Goal: Task Accomplishment & Management: Complete application form

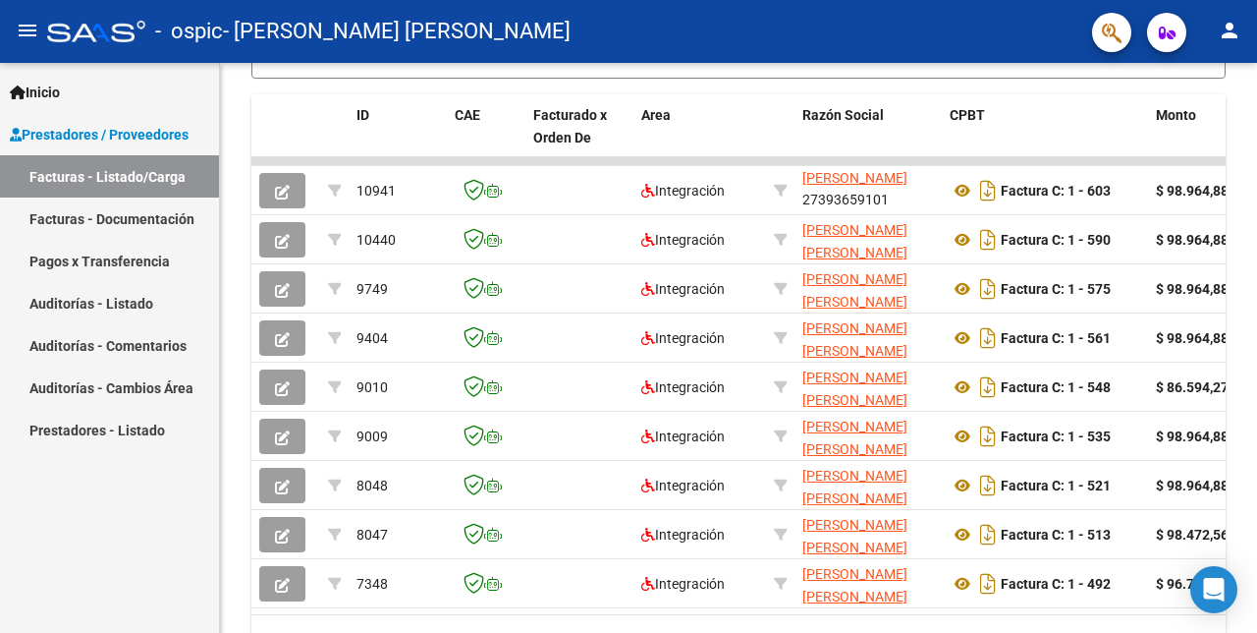
scroll to position [26, 0]
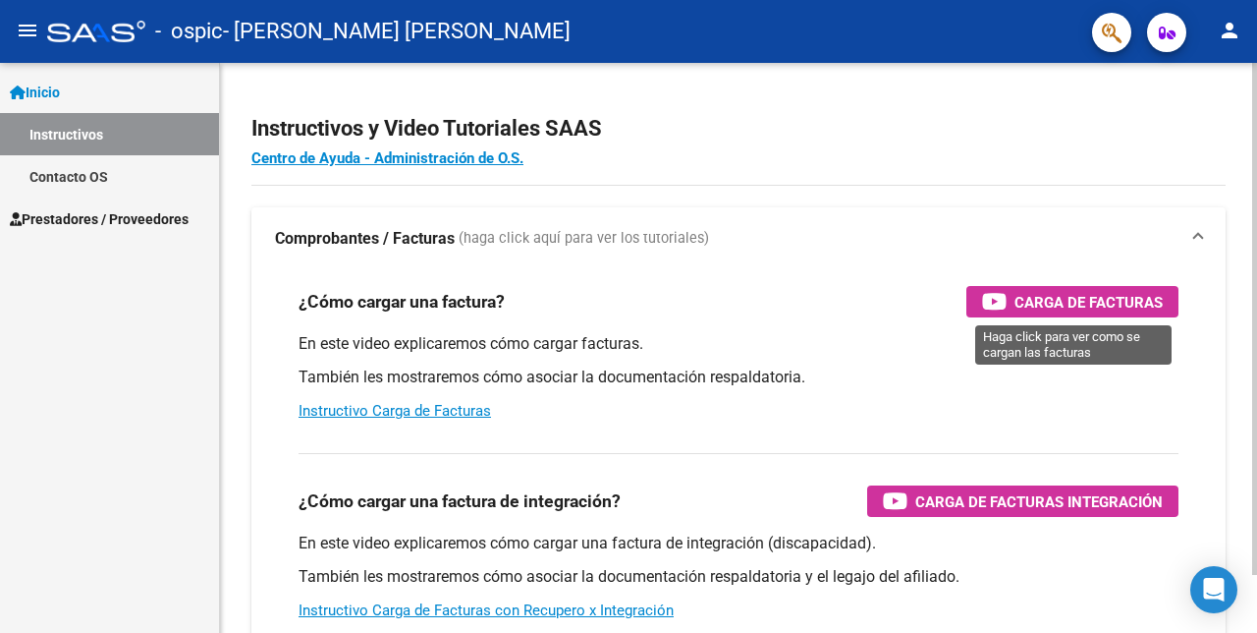
click at [1117, 299] on span "Carga de Facturas" at bounding box center [1089, 302] width 148 height 25
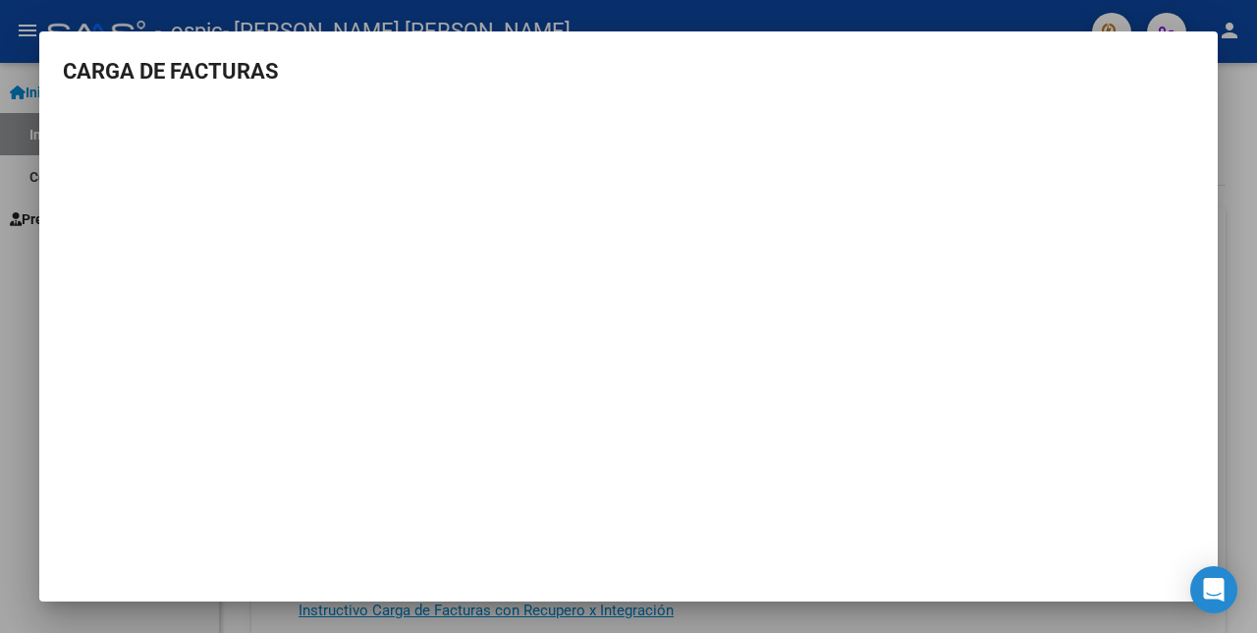
click at [1222, 99] on div at bounding box center [628, 316] width 1257 height 633
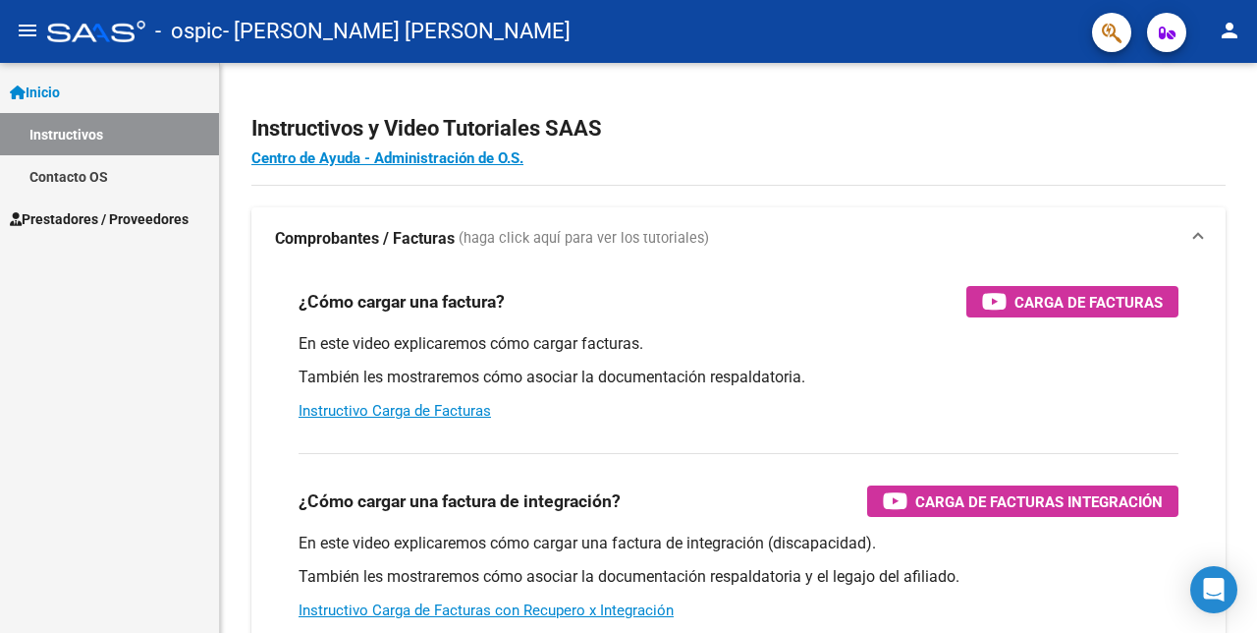
drag, startPoint x: 29, startPoint y: 201, endPoint x: 38, endPoint y: 196, distance: 10.1
click at [91, 232] on link "Prestadores / Proveedores" at bounding box center [109, 218] width 219 height 42
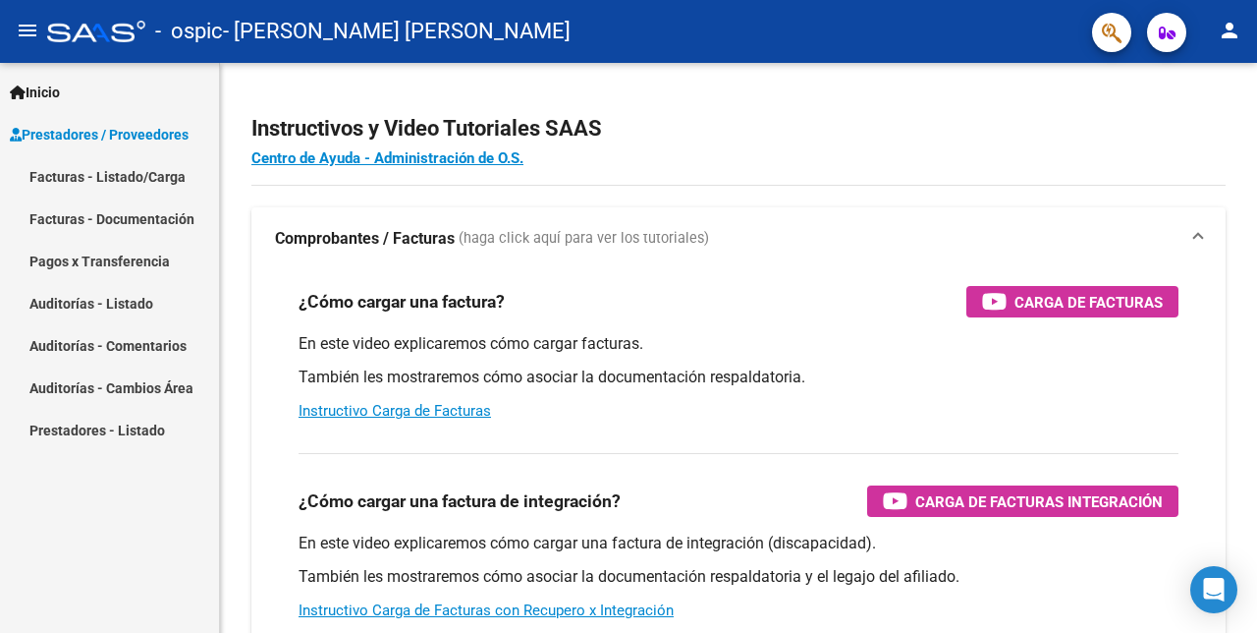
click at [92, 184] on link "Facturas - Listado/Carga" at bounding box center [109, 176] width 219 height 42
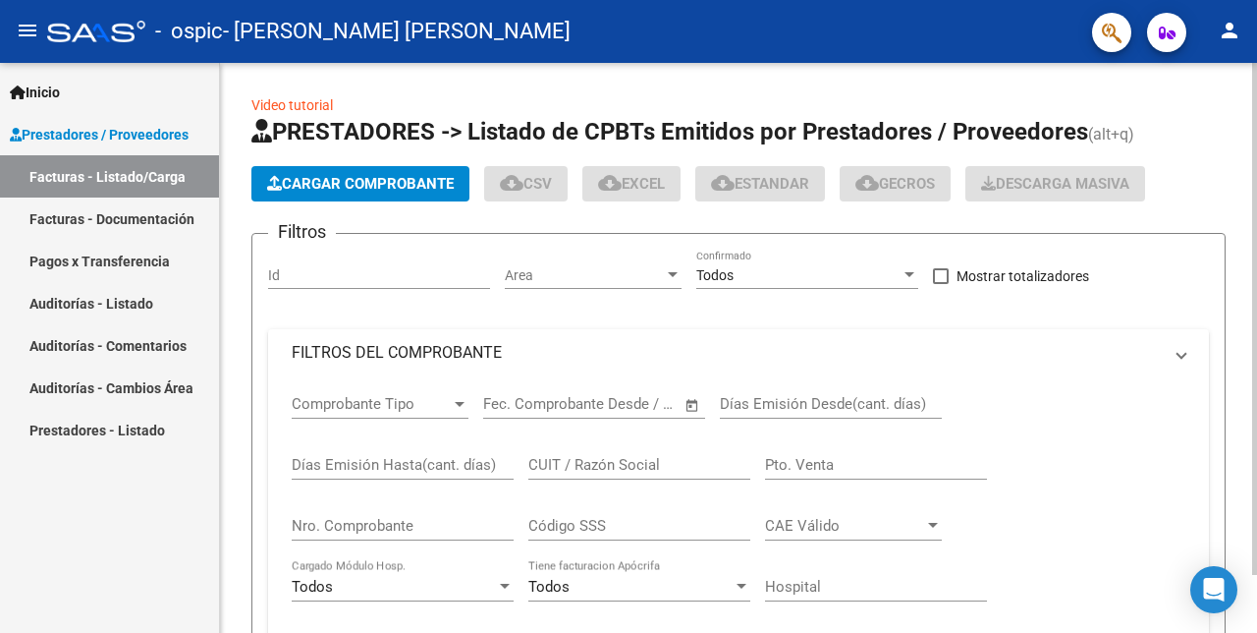
click at [322, 191] on button "Cargar Comprobante" at bounding box center [360, 183] width 218 height 35
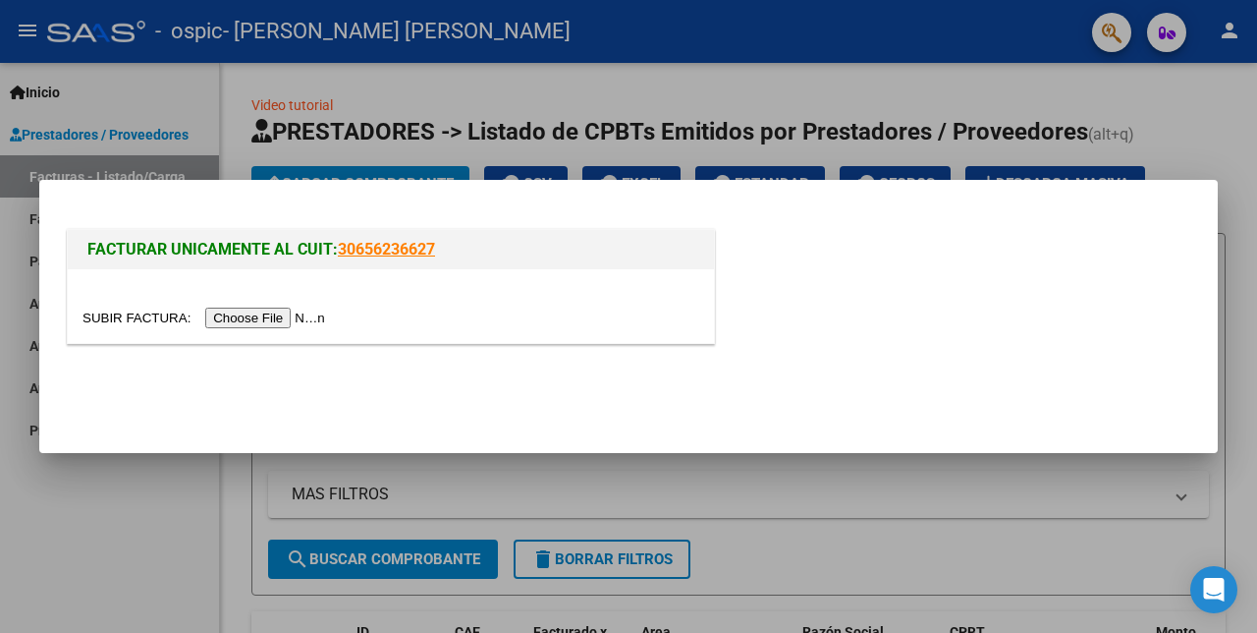
click at [237, 312] on input "file" at bounding box center [207, 317] width 249 height 21
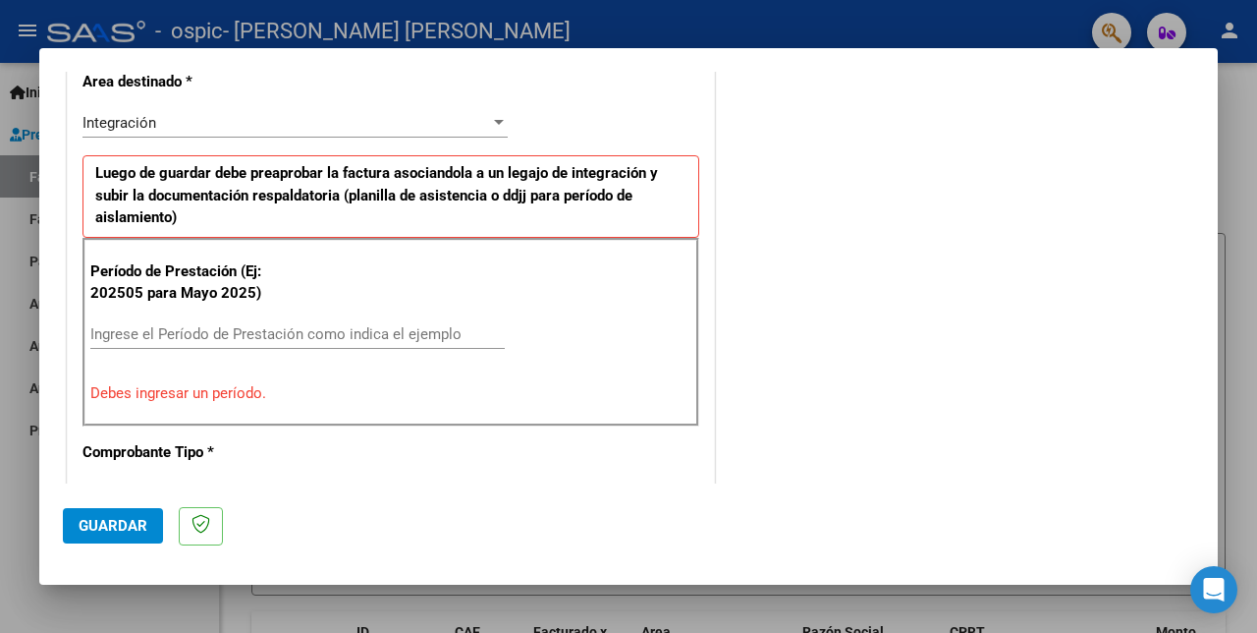
scroll to position [466, 0]
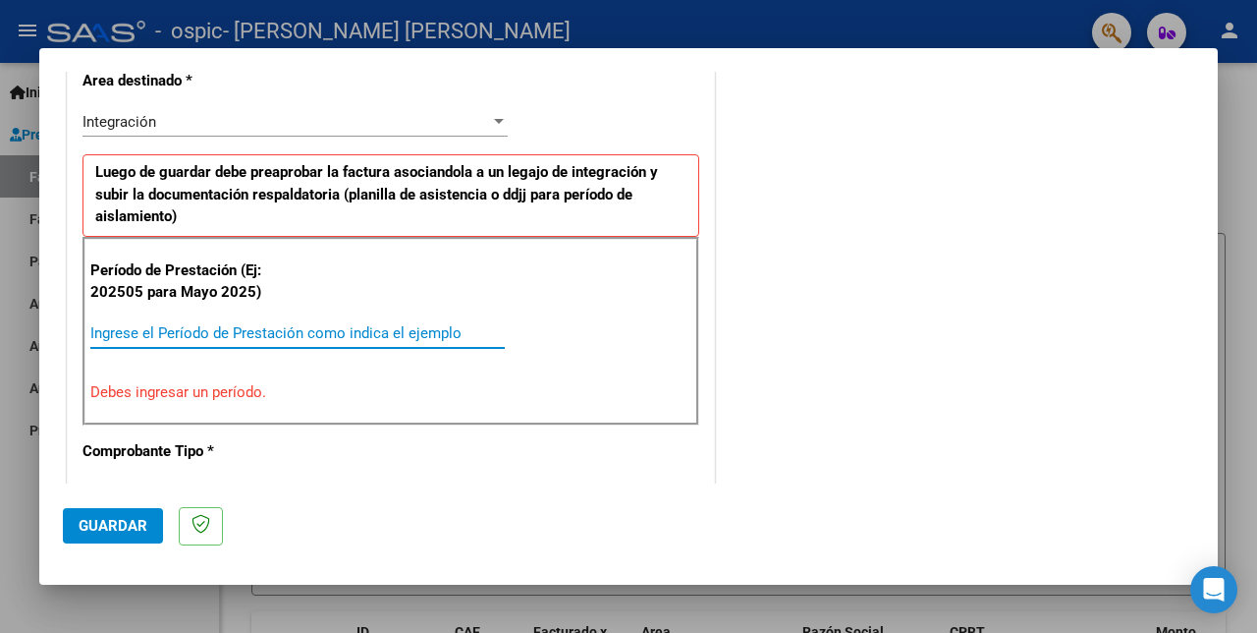
click at [375, 324] on input "Ingrese el Período de Prestación como indica el ejemplo" at bounding box center [297, 333] width 415 height 18
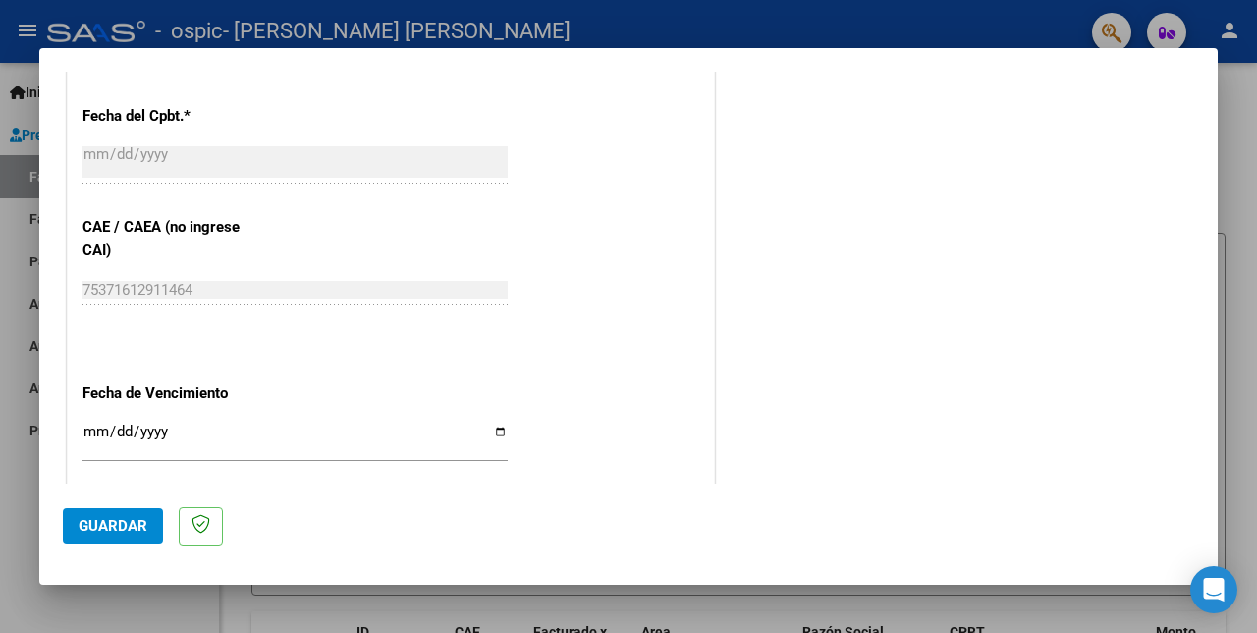
scroll to position [1157, 0]
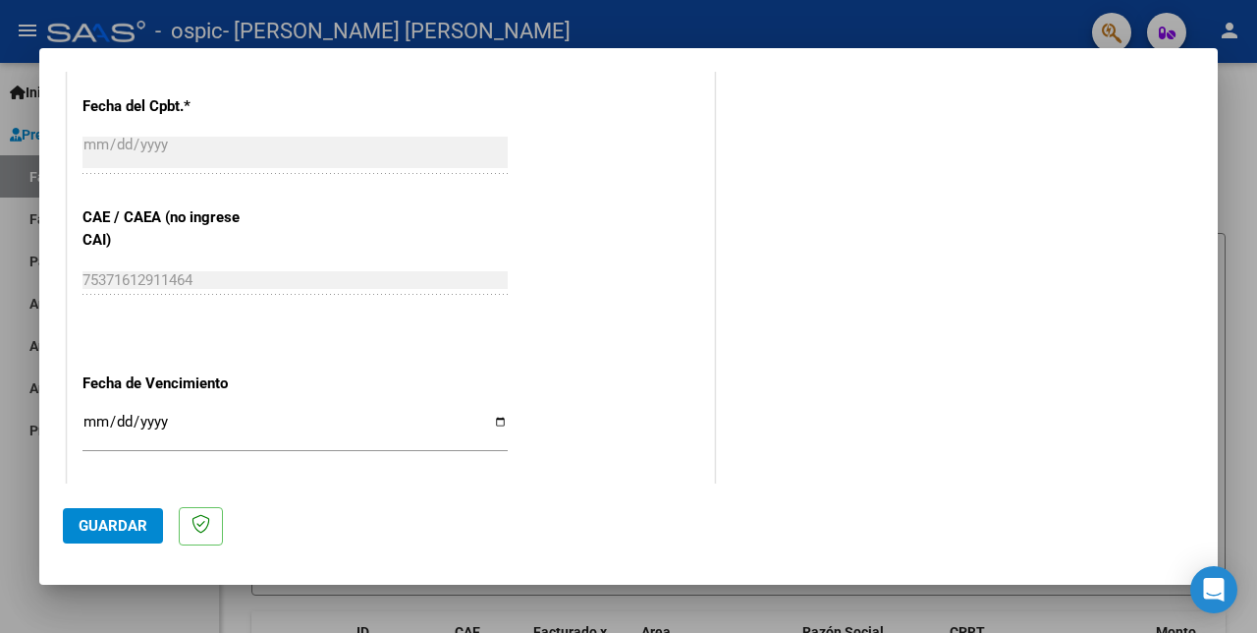
type input "202508"
click at [318, 414] on input "Ingresar la fecha" at bounding box center [295, 429] width 425 height 31
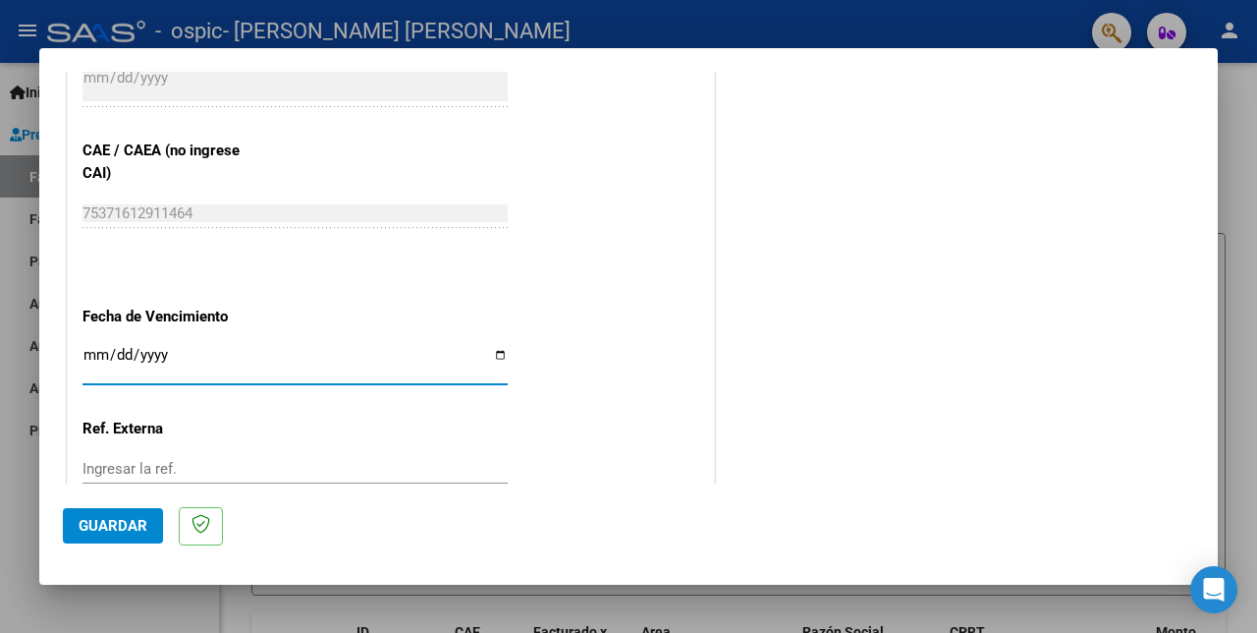
scroll to position [1271, 0]
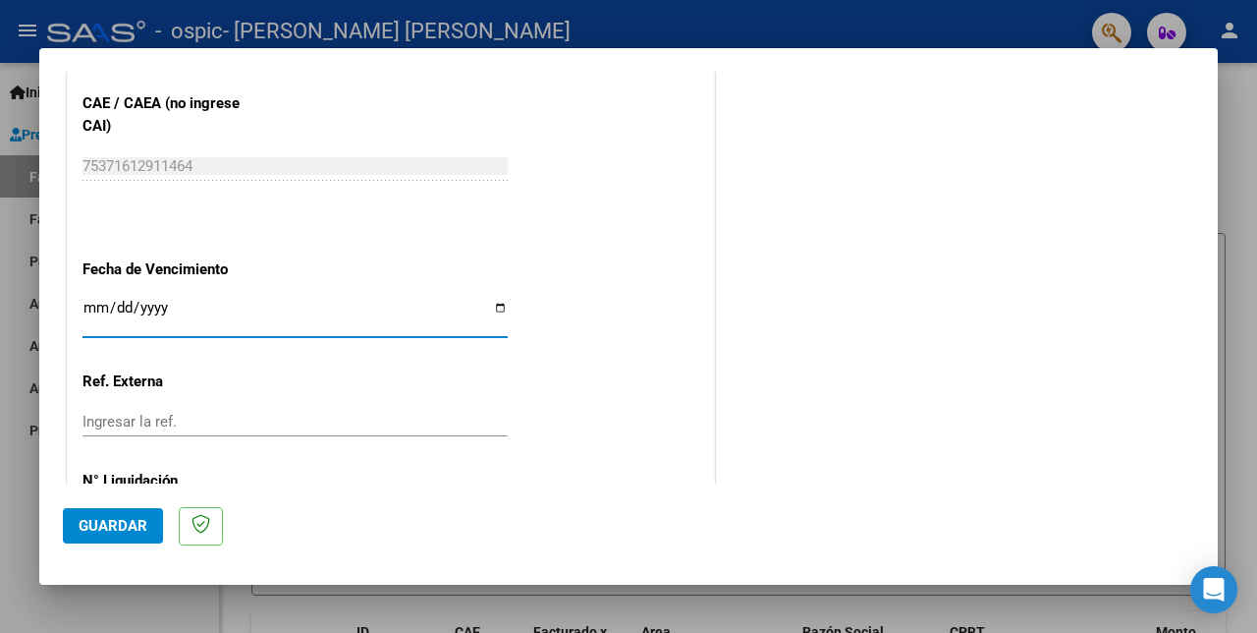
click at [140, 543] on button "Guardar" at bounding box center [113, 525] width 100 height 35
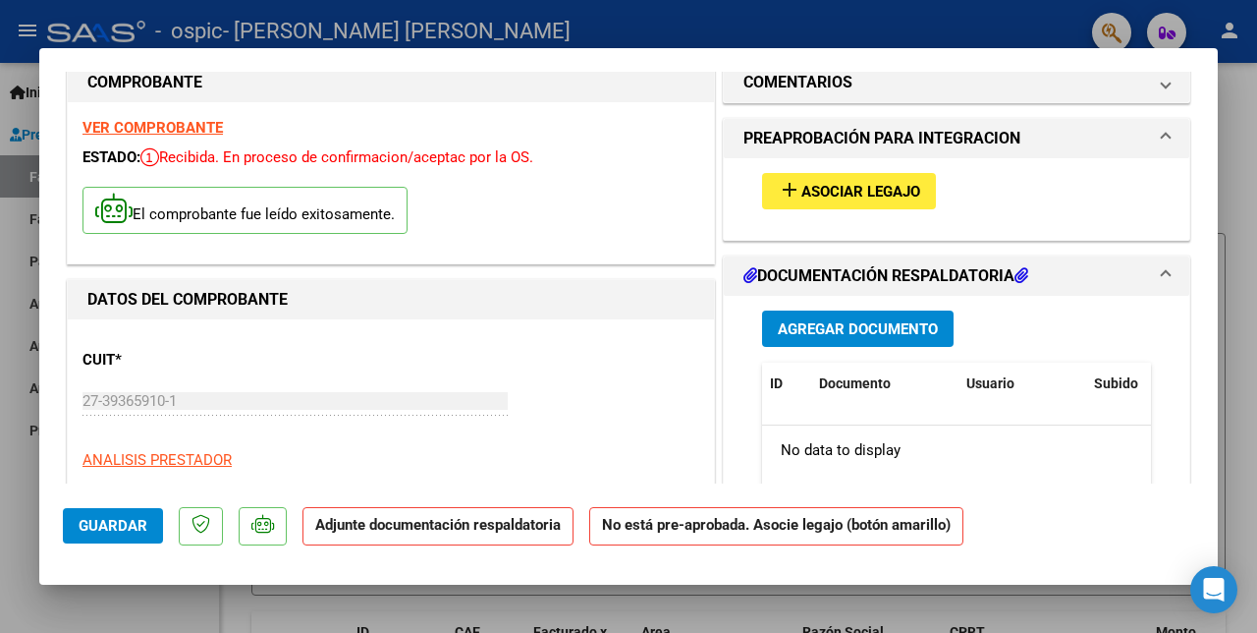
scroll to position [63, 0]
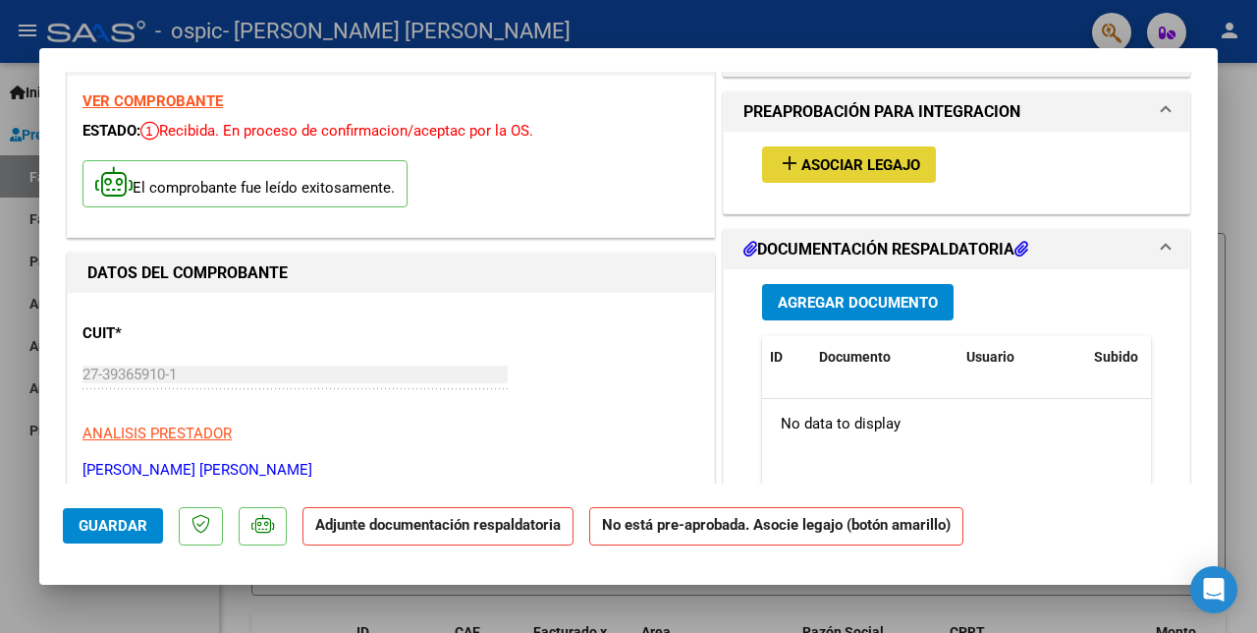
click at [905, 156] on span "Asociar Legajo" at bounding box center [861, 165] width 119 height 18
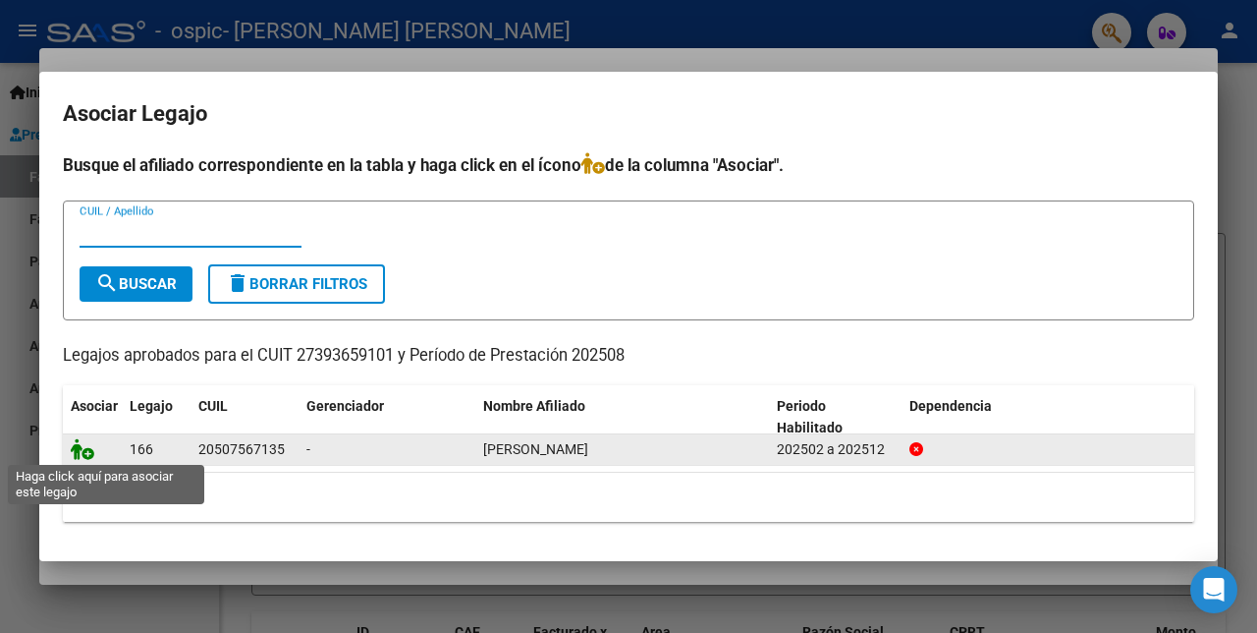
click at [82, 458] on icon at bounding box center [83, 449] width 24 height 22
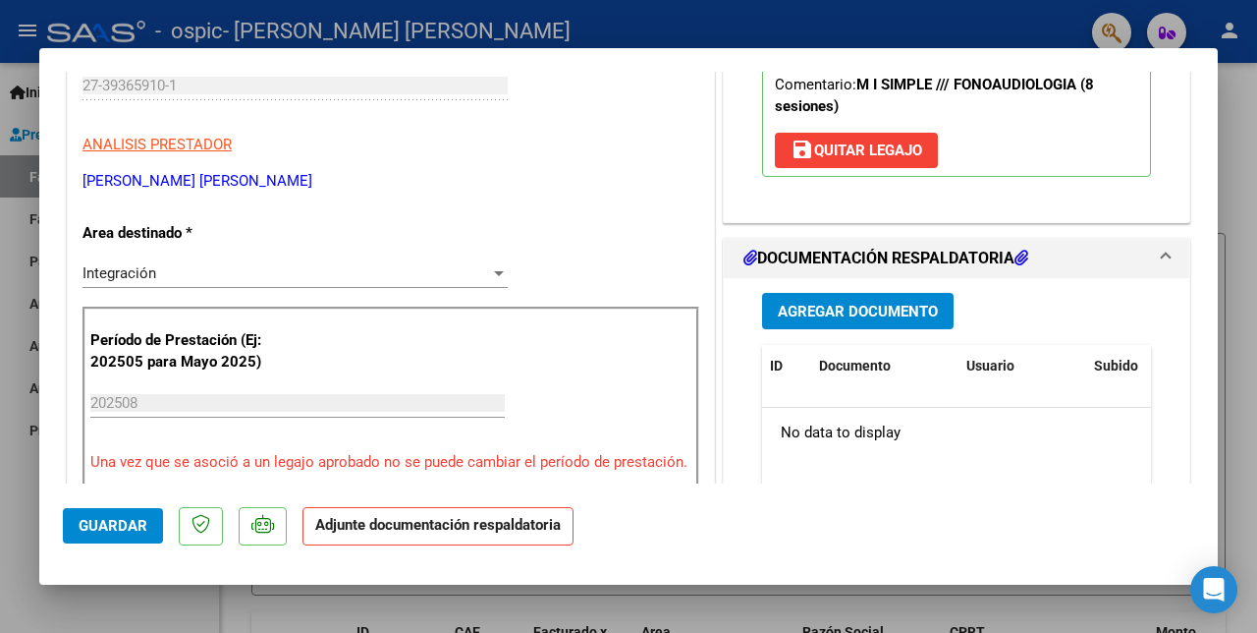
scroll to position [377, 0]
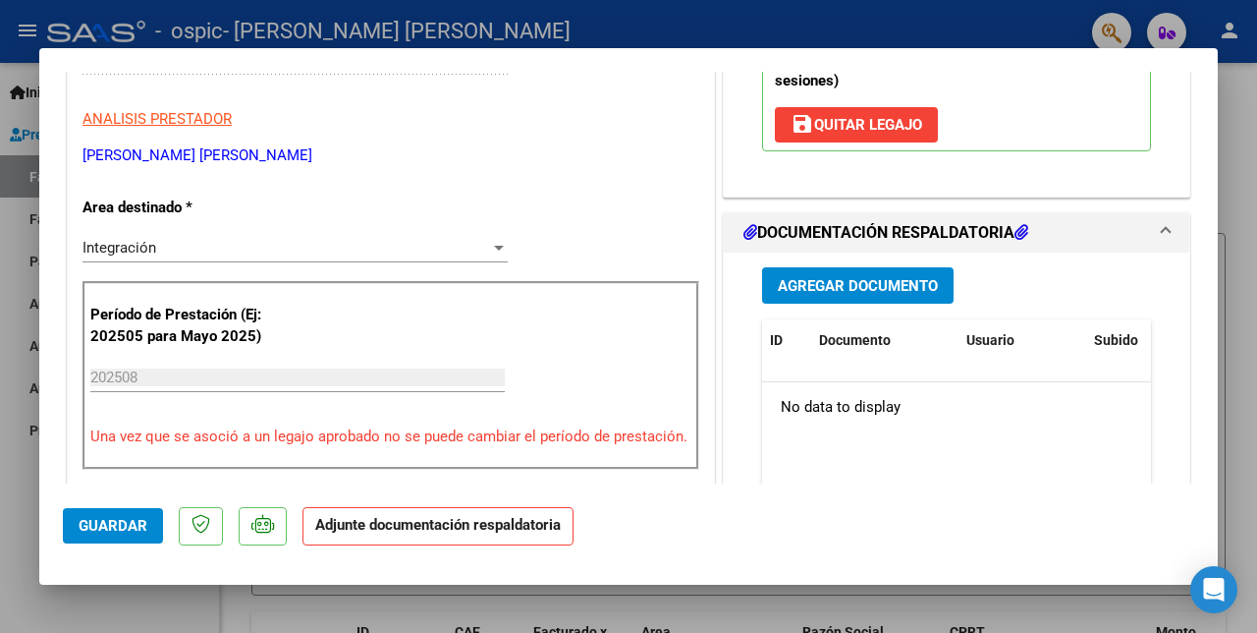
click at [918, 277] on span "Agregar Documento" at bounding box center [858, 286] width 160 height 18
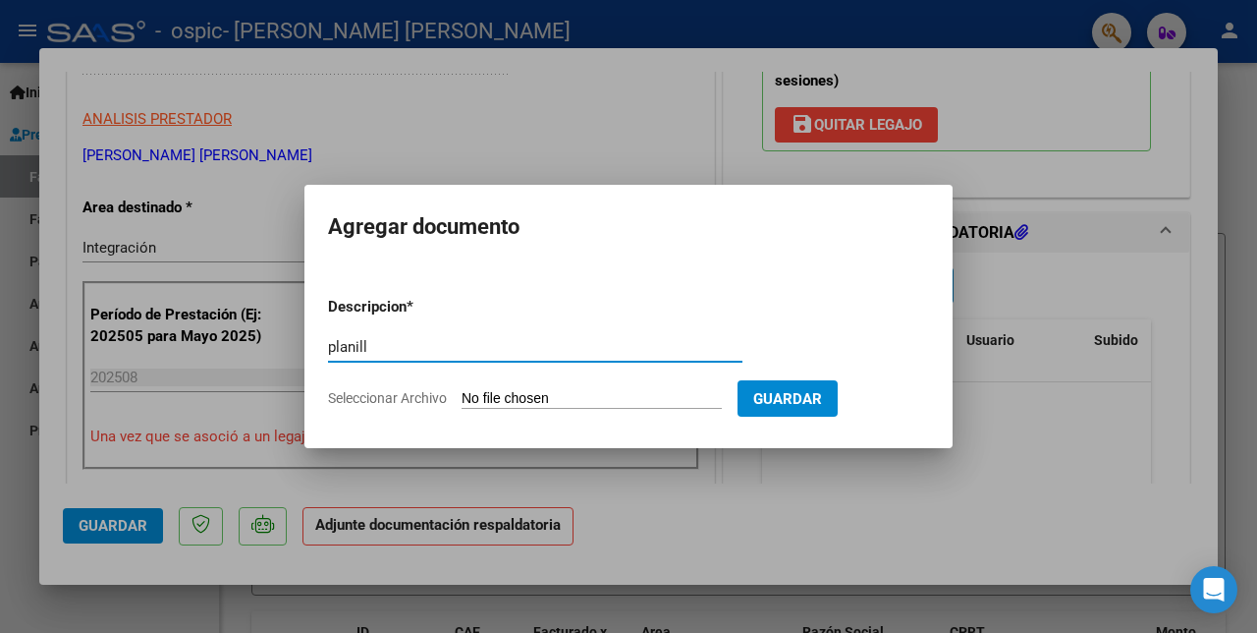
type input "planilla"
type input "Planilla de asistencia"
click at [676, 410] on form "Descripcion * Planilla de asistencia Escriba aquí una descripcion Seleccionar A…" at bounding box center [628, 352] width 601 height 143
click at [676, 397] on input "Seleccionar Archivo" at bounding box center [592, 399] width 260 height 19
type input "C:\fakepath\Decker asistencia agosto.pdf"
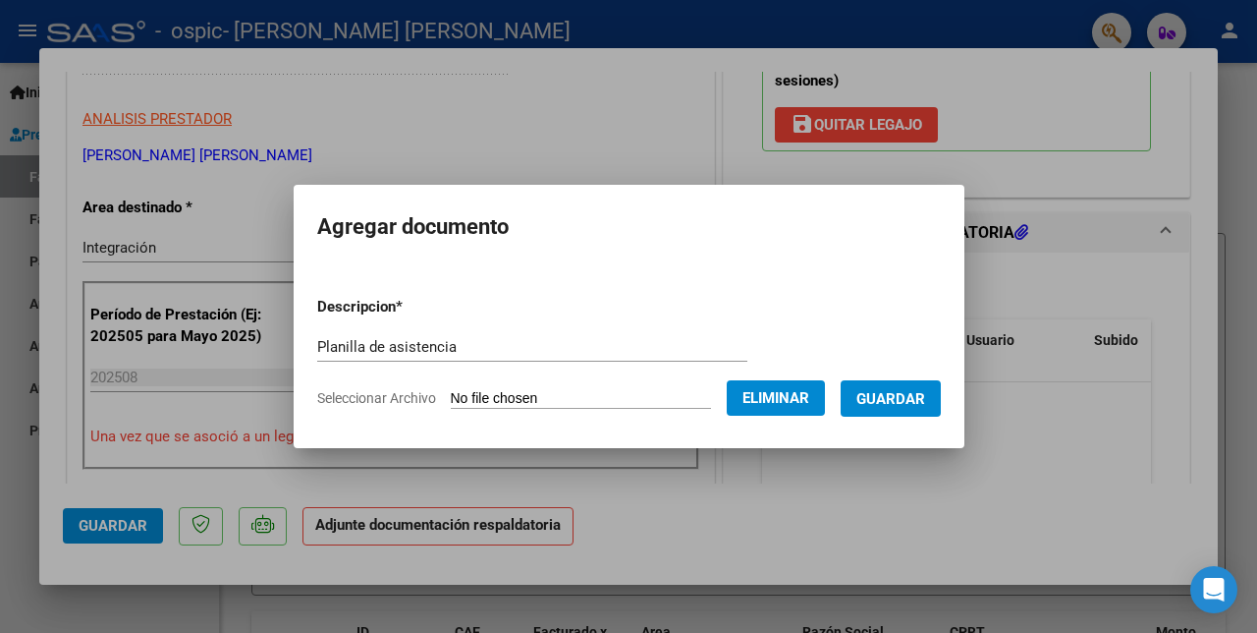
click at [917, 397] on span "Guardar" at bounding box center [891, 399] width 69 height 18
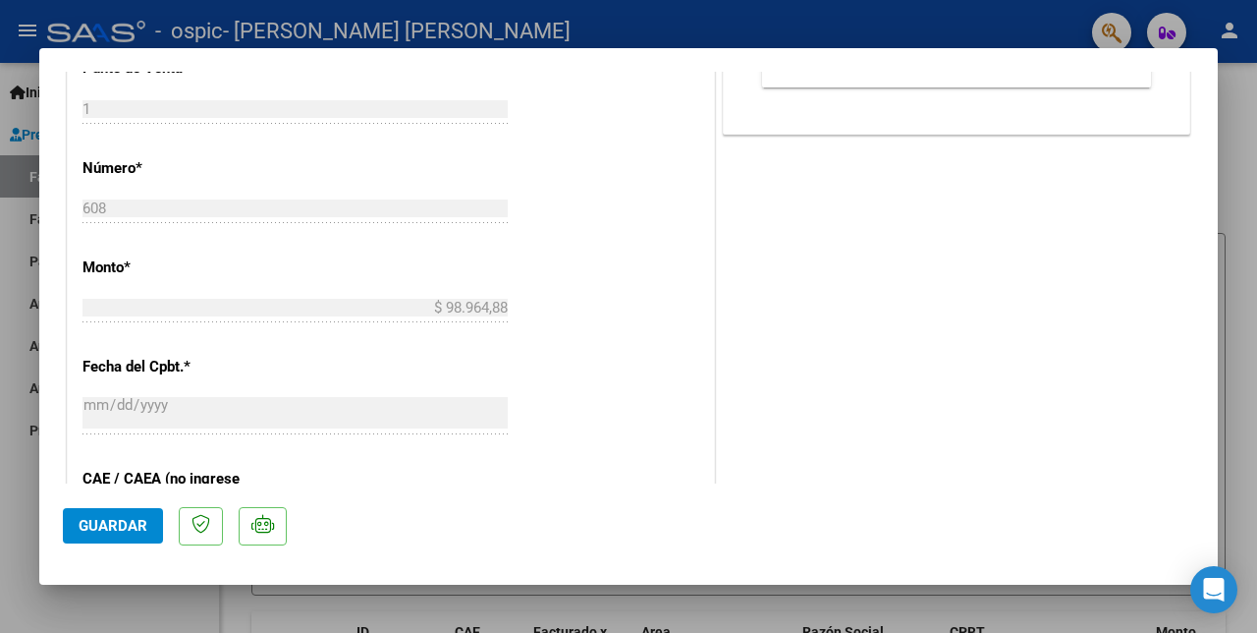
scroll to position [936, 0]
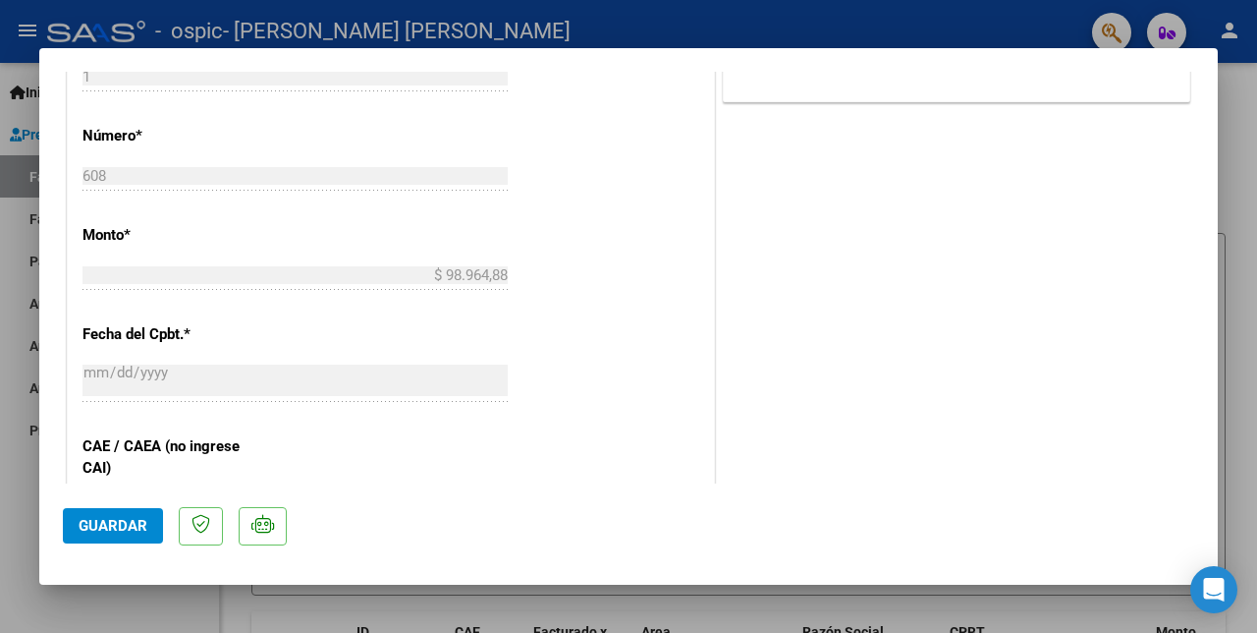
click at [125, 534] on span "Guardar" at bounding box center [113, 526] width 69 height 18
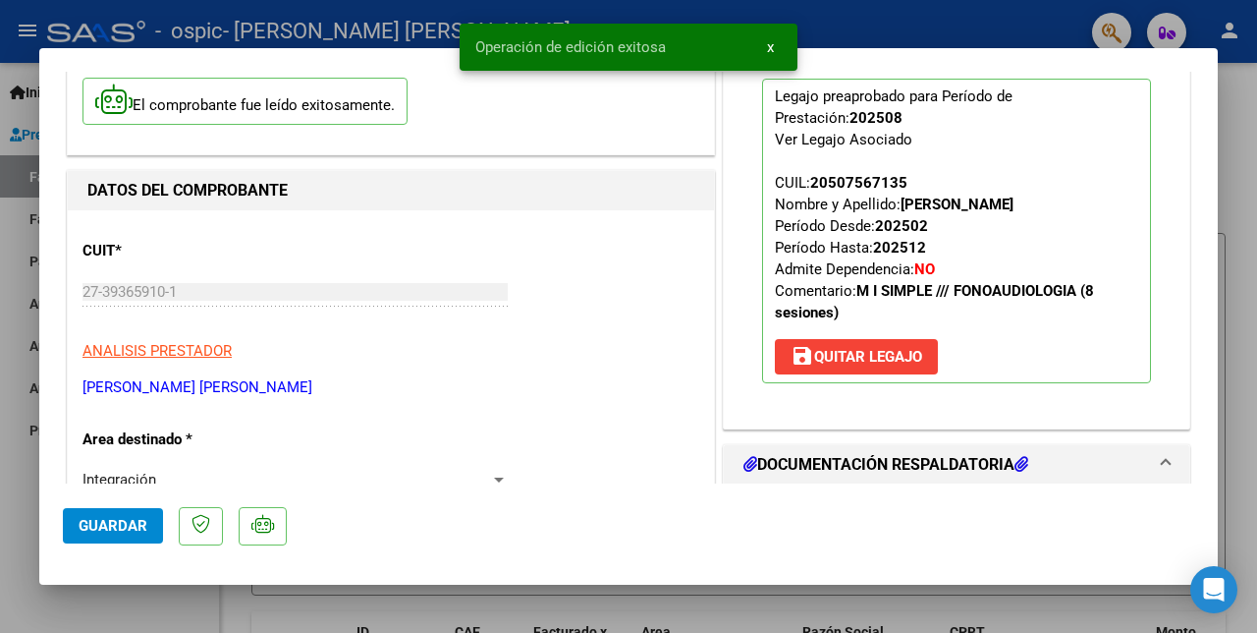
scroll to position [126, 0]
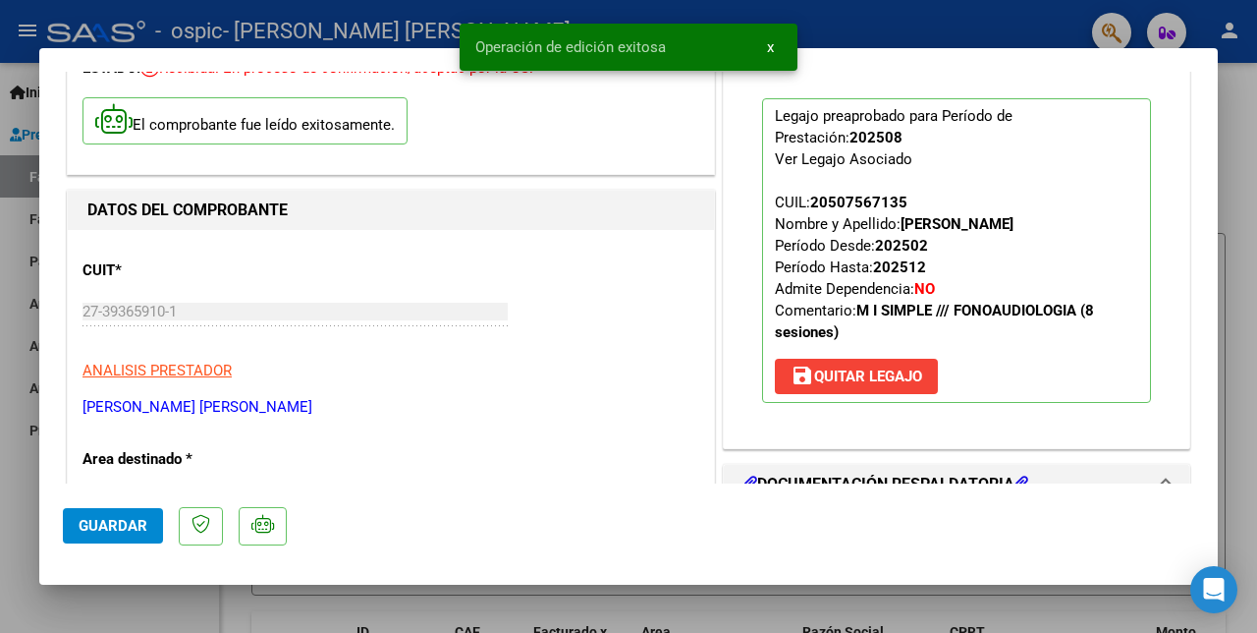
click at [1249, 171] on div at bounding box center [628, 316] width 1257 height 633
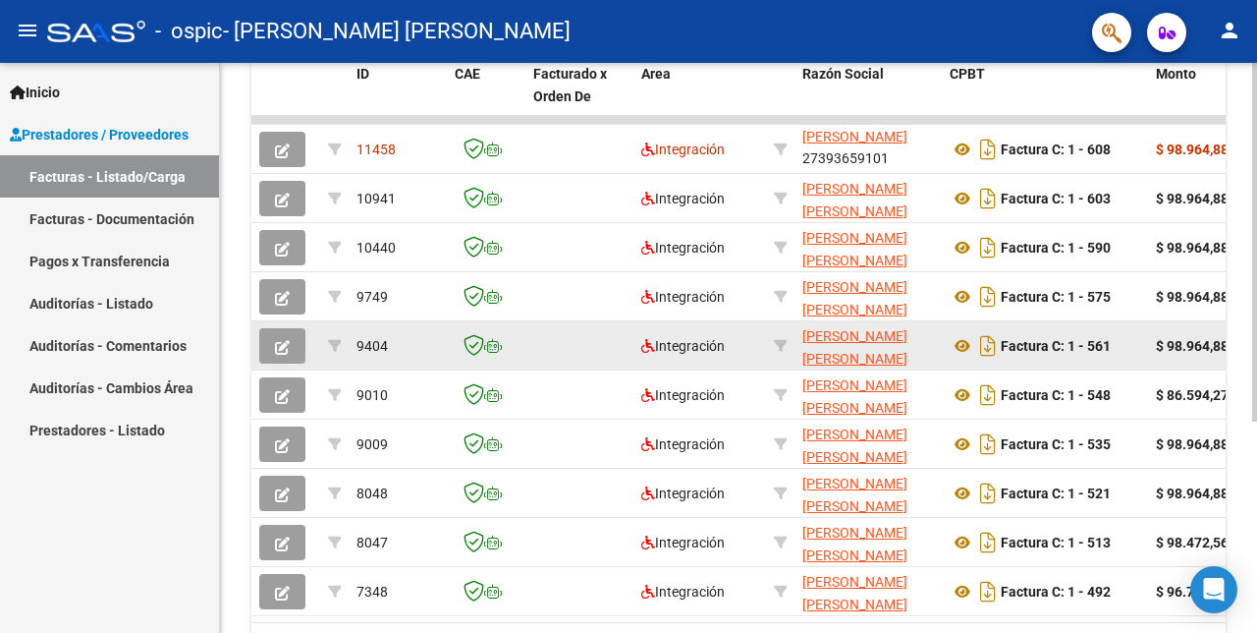
scroll to position [566, 0]
